Goal: Find specific page/section: Find specific page/section

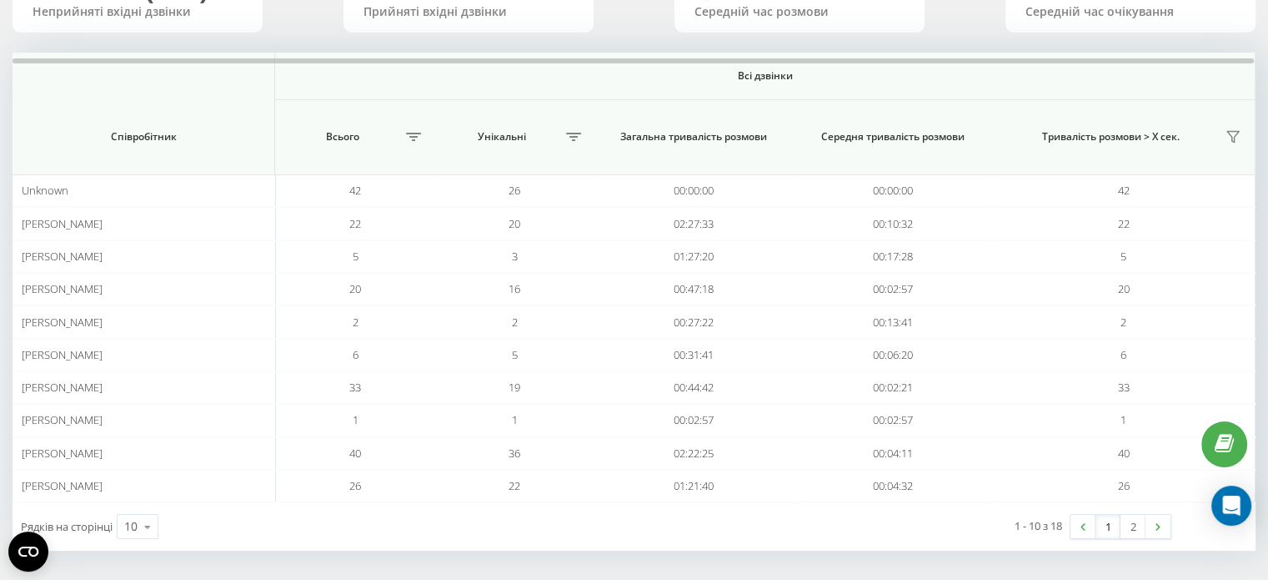
drag, startPoint x: 1110, startPoint y: 502, endPoint x: 1119, endPoint y: 510, distance: 12.4
click at [1114, 505] on div "1 - 10 з 18 1 2" at bounding box center [950, 526] width 466 height 48
click at [1124, 519] on link "2" at bounding box center [1133, 526] width 25 height 23
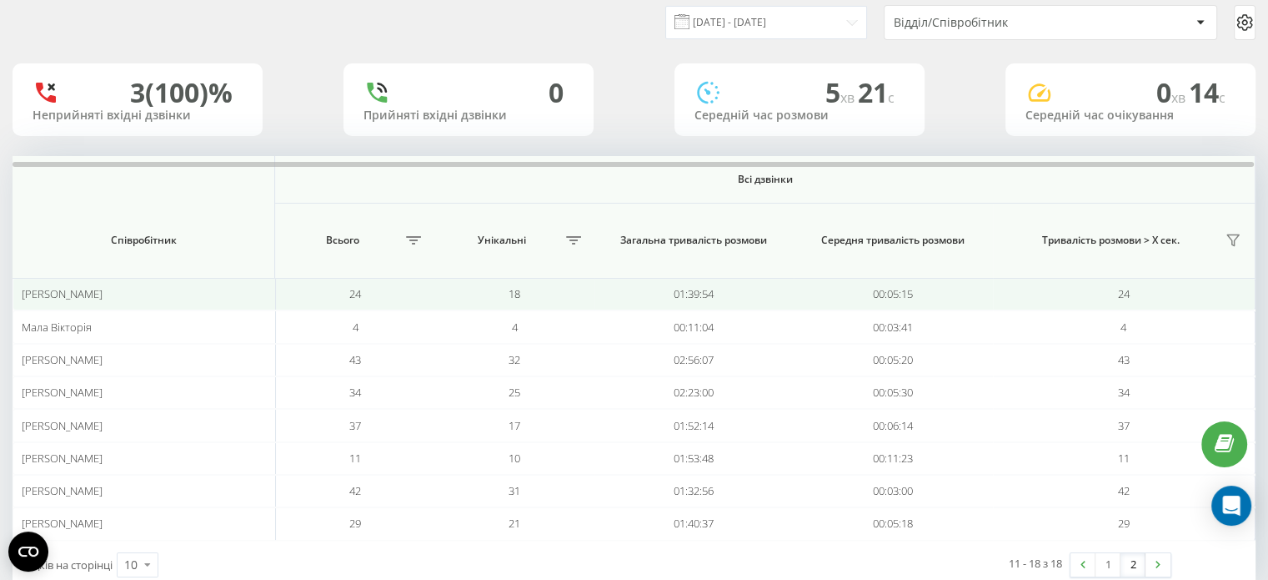
scroll to position [97, 0]
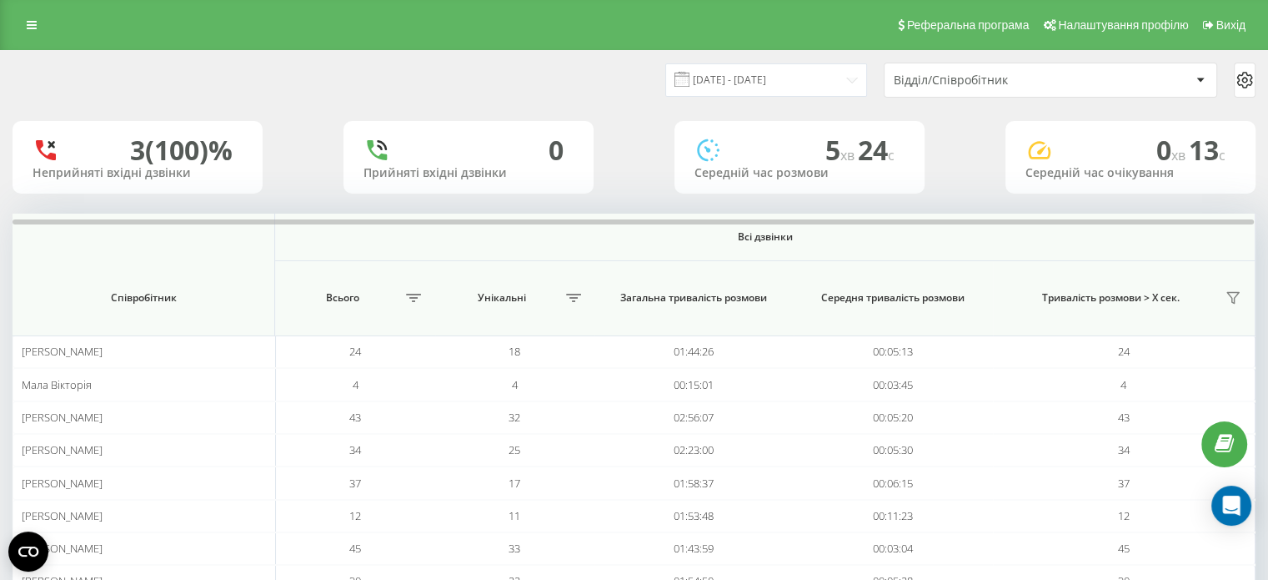
scroll to position [19, 0]
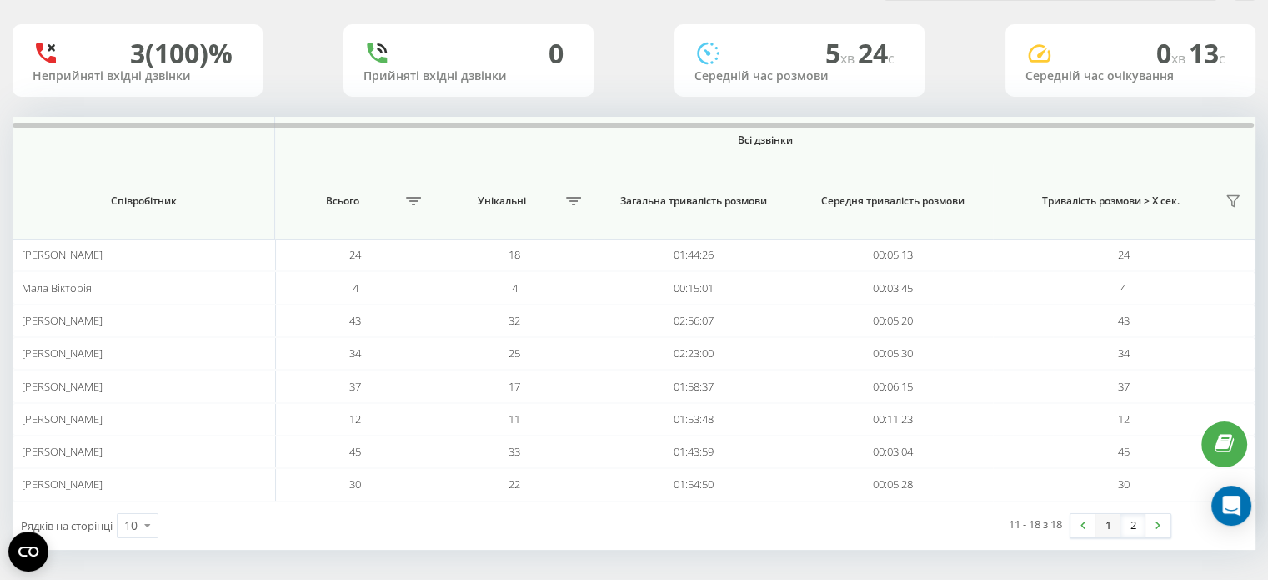
click at [1111, 520] on link "1" at bounding box center [1108, 525] width 25 height 23
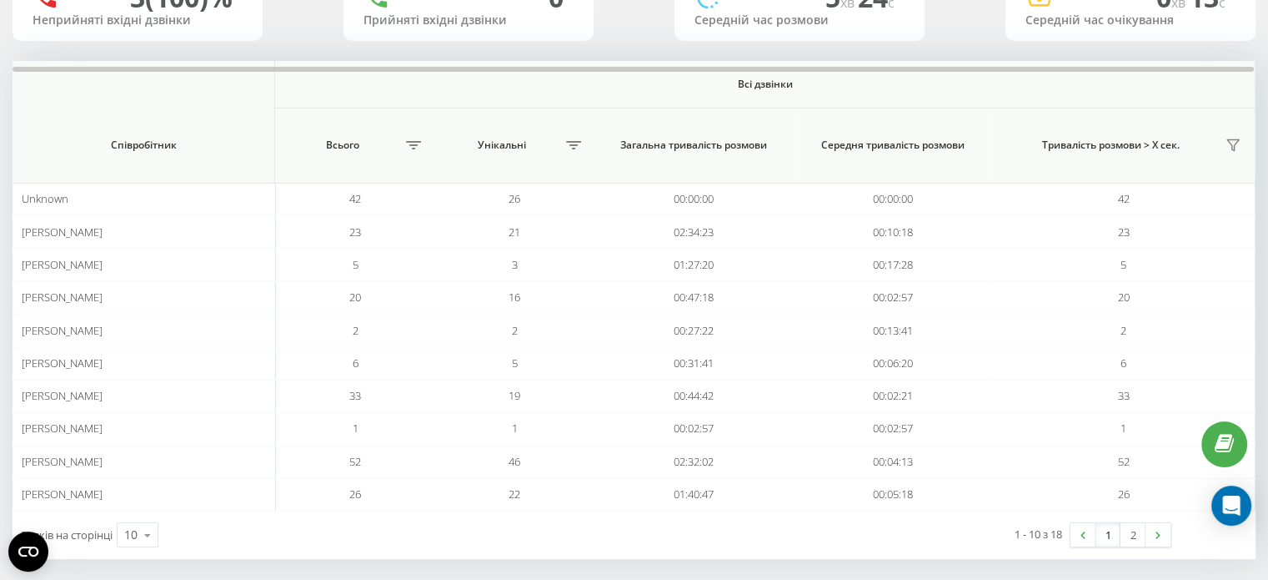
scroll to position [161, 0]
